Goal: Contribute content

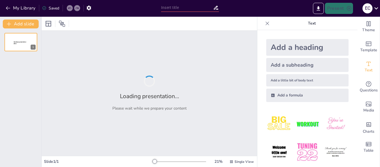
type input "Control Prenatal y Acceso a la IVE: Paradojas y Realidades en el Contexto Colom…"
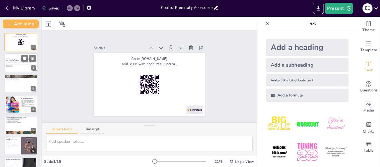
click at [21, 62] on p "Esta presentación aborda el estado de la salud reproductiva de las mujeres en […" at bounding box center [21, 63] width 30 height 4
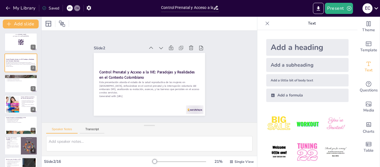
checkbox input "true"
click at [56, 8] on div "Saved" at bounding box center [50, 8] width 17 height 5
click at [341, 8] on button "Present" at bounding box center [339, 8] width 28 height 11
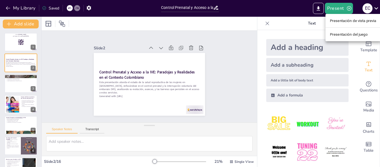
click at [338, 20] on font "Presentación de vista previa" at bounding box center [353, 21] width 46 height 4
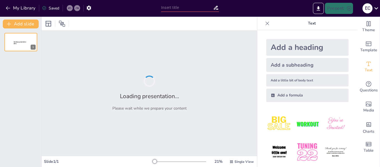
type input "Control Prenatal y Acceso a la IVE: Paradojas y Realidades en el Contexto Colom…"
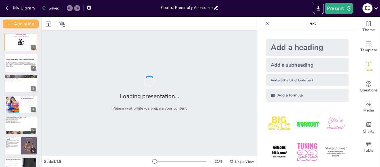
checkbox input "true"
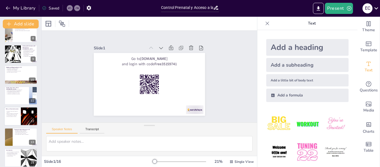
scroll to position [144, 0]
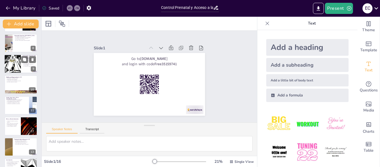
checkbox input "true"
click at [15, 66] on div at bounding box center [12, 63] width 36 height 19
click at [15, 66] on div "Go to [DOMAIN_NAME] and login with code Free35159741 1 Control Prenatal y Acces…" at bounding box center [20, 53] width 41 height 329
type textarea "La diversidad normativa en [GEOGRAPHIC_DATA] en torno a la IVE refleja las tens…"
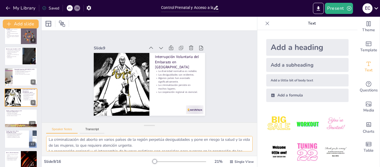
scroll to position [0, 0]
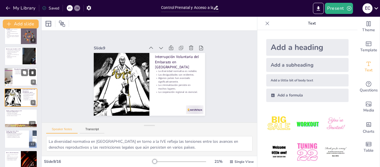
checkbox input "true"
click at [26, 74] on icon at bounding box center [25, 72] width 4 height 4
type textarea "La educación sexual integral en [GEOGRAPHIC_DATA] es insuficiente, especialment…"
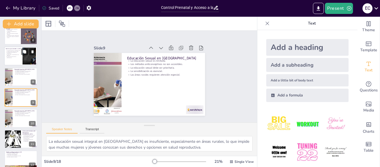
checkbox input "true"
click at [15, 56] on p "Es esencial eliminar barreras administrativas." at bounding box center [13, 57] width 15 height 2
type textarea "La falta de información clara y accesible sobre el proceso de IVE y los derecho…"
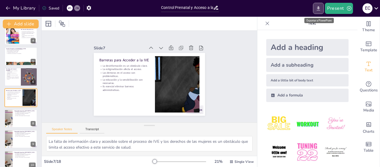
click at [319, 7] on icon "Export to PowerPoint" at bounding box center [318, 8] width 3 height 4
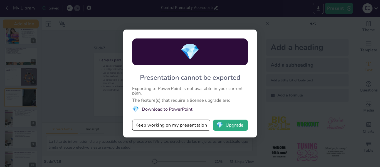
click at [305, 95] on div "💎 Presentation cannot be exported Exporting to PowerPoint is not available in y…" at bounding box center [190, 83] width 380 height 167
click at [149, 126] on button "Keep working on my presentation" at bounding box center [171, 124] width 78 height 11
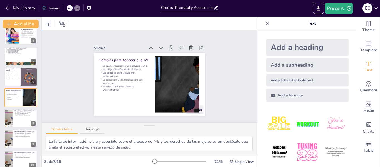
click at [217, 86] on div "Slide 1 Go to [DOMAIN_NAME] and login with code Free35159741 Slide 2 Control Pr…" at bounding box center [149, 77] width 134 height 230
checkbox input "true"
click at [53, 7] on div "Saved" at bounding box center [50, 8] width 17 height 5
click at [22, 8] on button "My Library" at bounding box center [21, 8] width 34 height 9
